Goal: Task Accomplishment & Management: Manage account settings

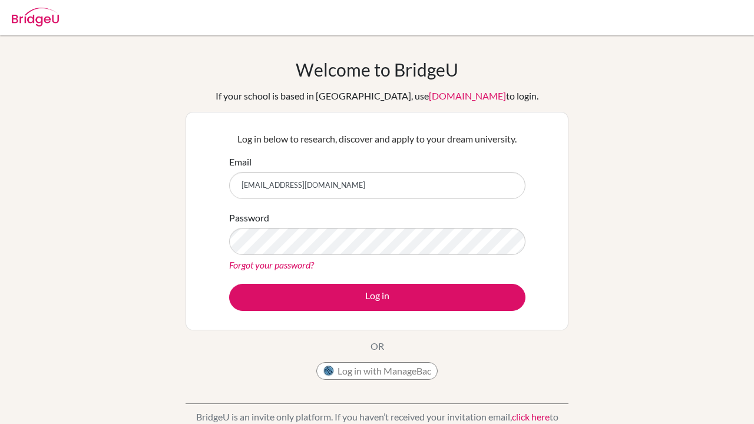
type input "[EMAIL_ADDRESS][DOMAIN_NAME]"
click at [377, 297] on button "Log in" at bounding box center [377, 297] width 296 height 27
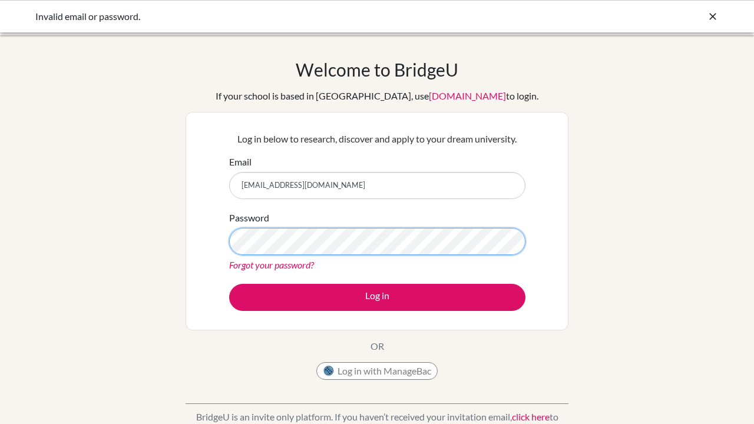
click at [377, 297] on button "Log in" at bounding box center [377, 297] width 296 height 27
click at [712, 12] on icon at bounding box center [713, 17] width 12 height 12
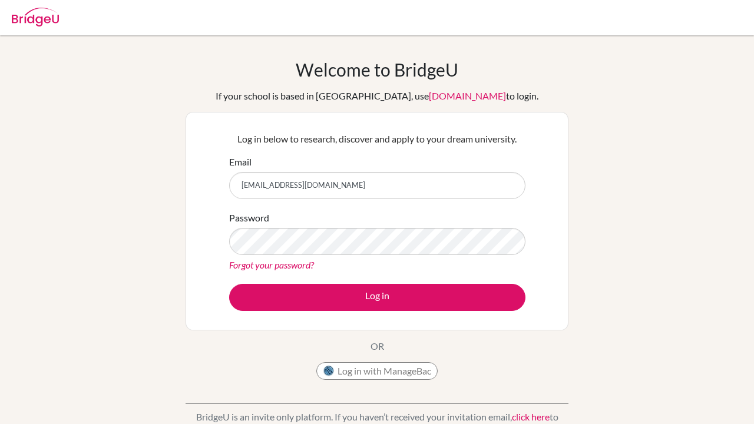
click at [18, 19] on img at bounding box center [35, 17] width 47 height 19
click at [31, 19] on img at bounding box center [35, 17] width 47 height 19
type input "[EMAIL_ADDRESS][DOMAIN_NAME]"
click at [377, 297] on button "Log in" at bounding box center [377, 297] width 296 height 27
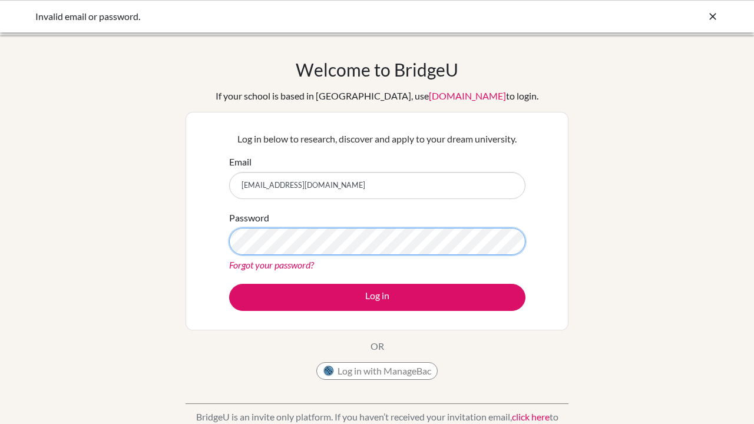
click at [377, 297] on button "Log in" at bounding box center [377, 297] width 296 height 27
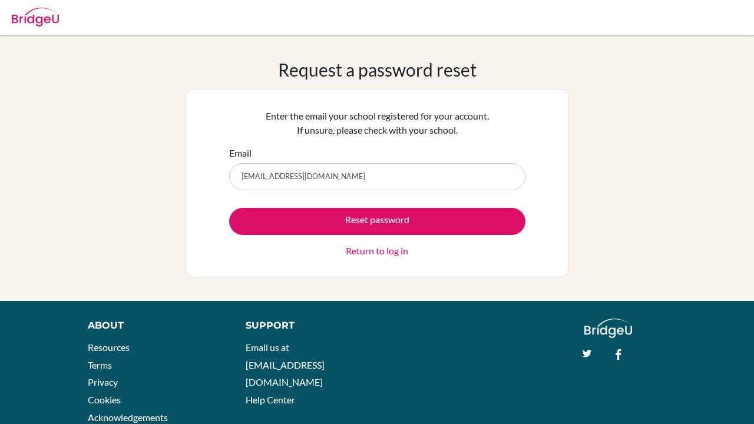
type input "[EMAIL_ADDRESS][DOMAIN_NAME]"
click at [377, 221] on button "Reset password" at bounding box center [377, 221] width 296 height 27
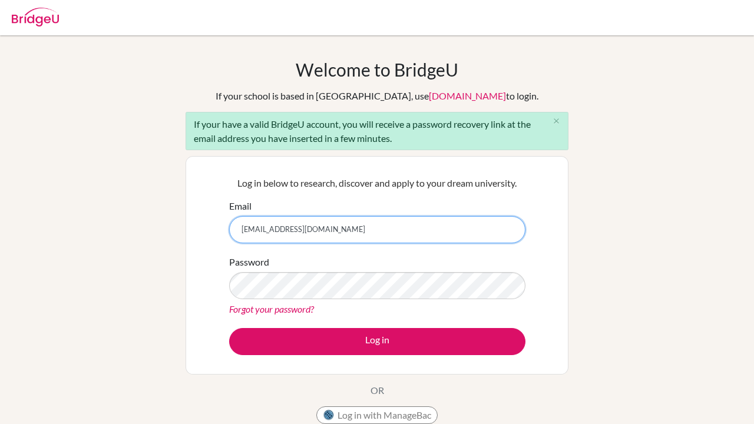
type input "[EMAIL_ADDRESS][DOMAIN_NAME]"
